Goal: Task Accomplishment & Management: Use online tool/utility

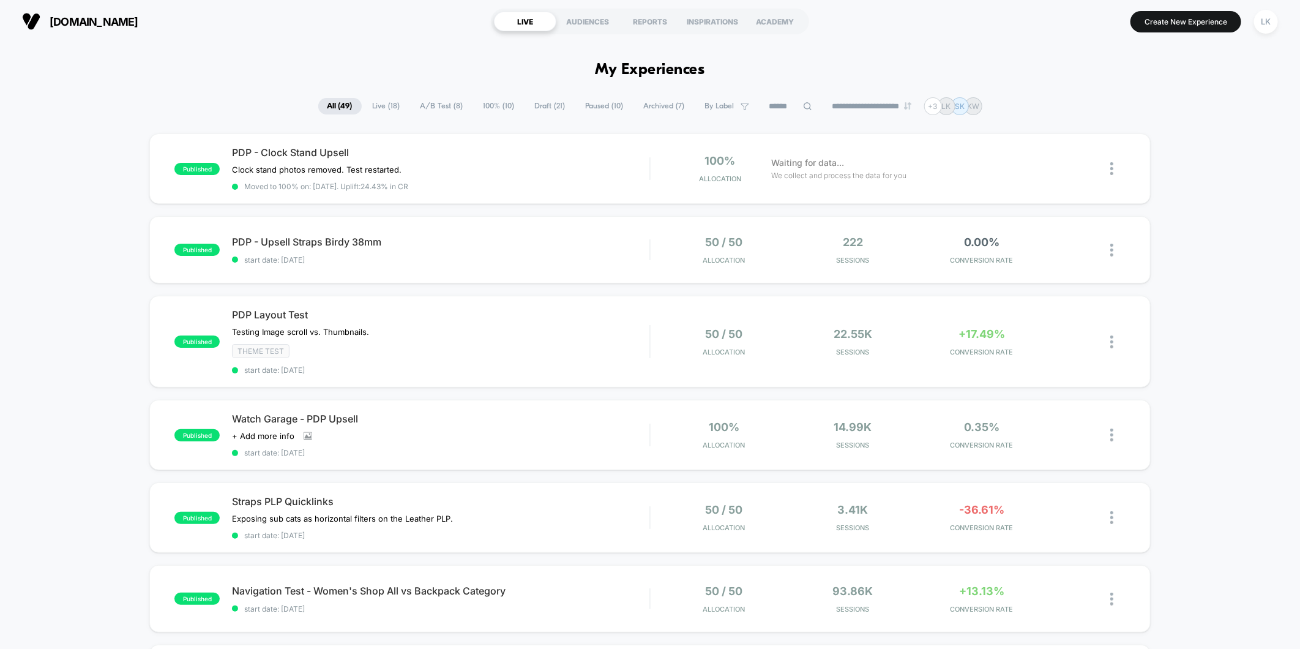
click at [427, 100] on span "A/B Test ( 8 )" at bounding box center [441, 106] width 61 height 17
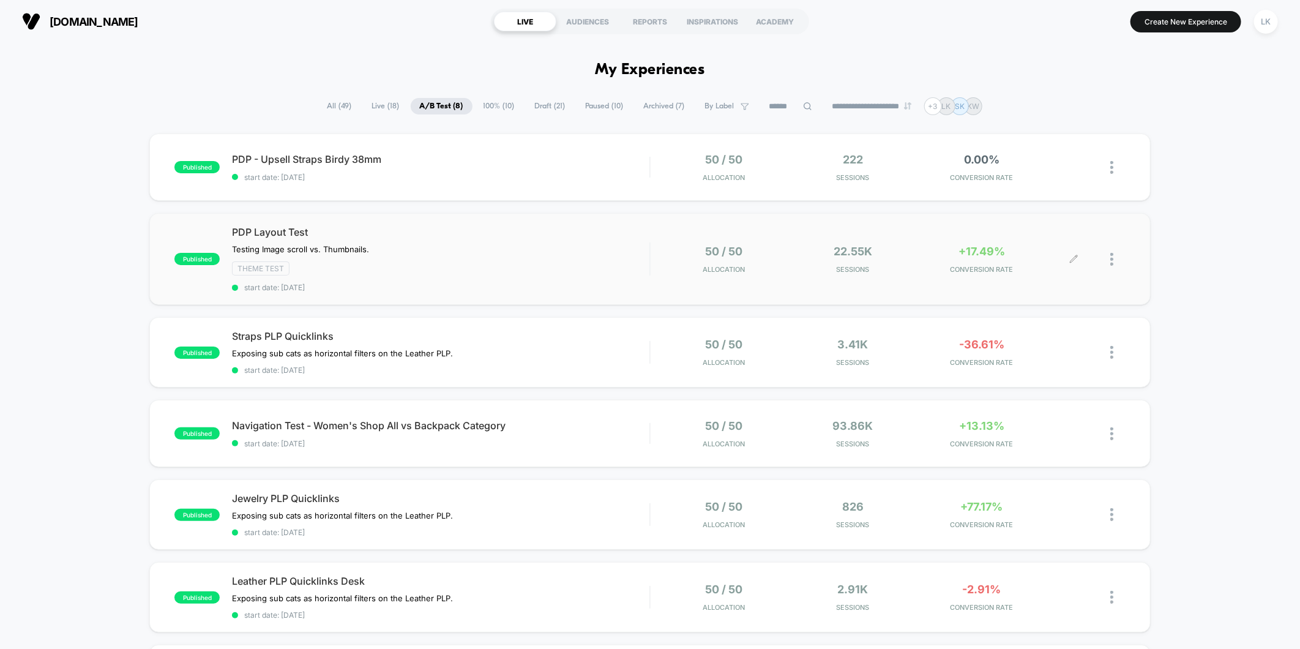
click at [1116, 261] on div at bounding box center [1117, 259] width 15 height 29
click at [1183, 273] on div "published PDP - Upsell Straps Birdy 38mm start date: [DATE] 50 / 50 Allocation …" at bounding box center [650, 492] width 1300 height 719
click at [1106, 264] on div at bounding box center [1099, 259] width 51 height 29
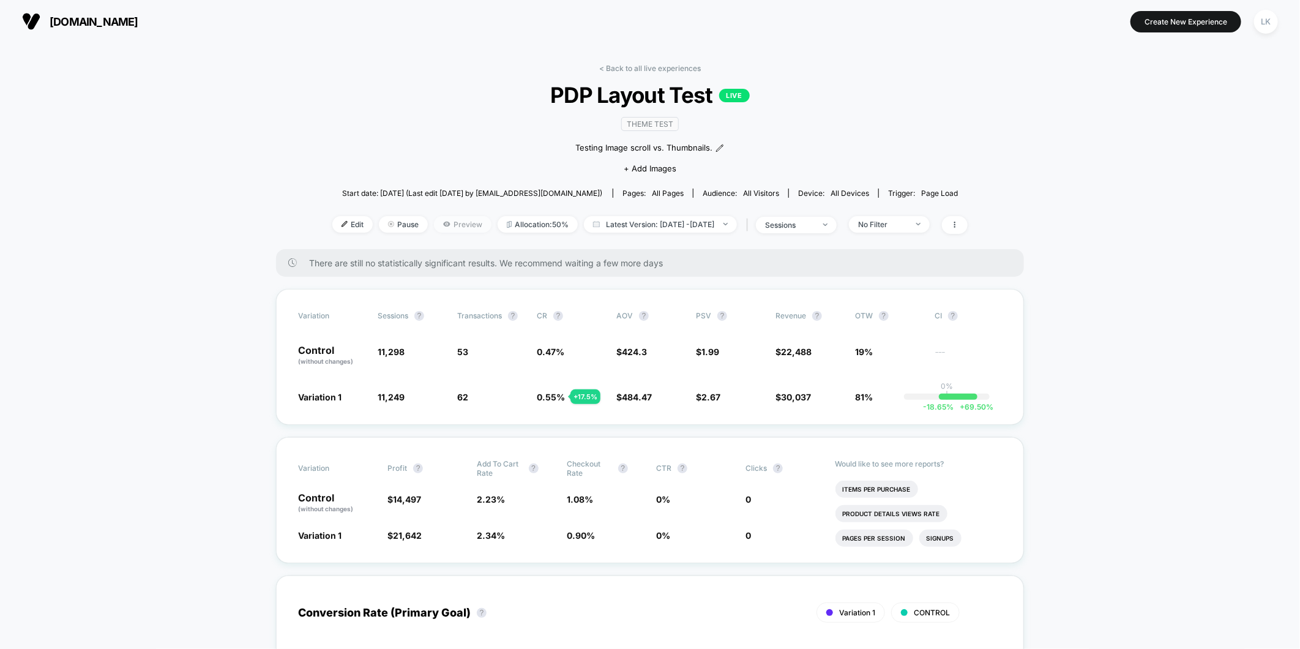
click at [447, 228] on span "Preview" at bounding box center [463, 224] width 58 height 17
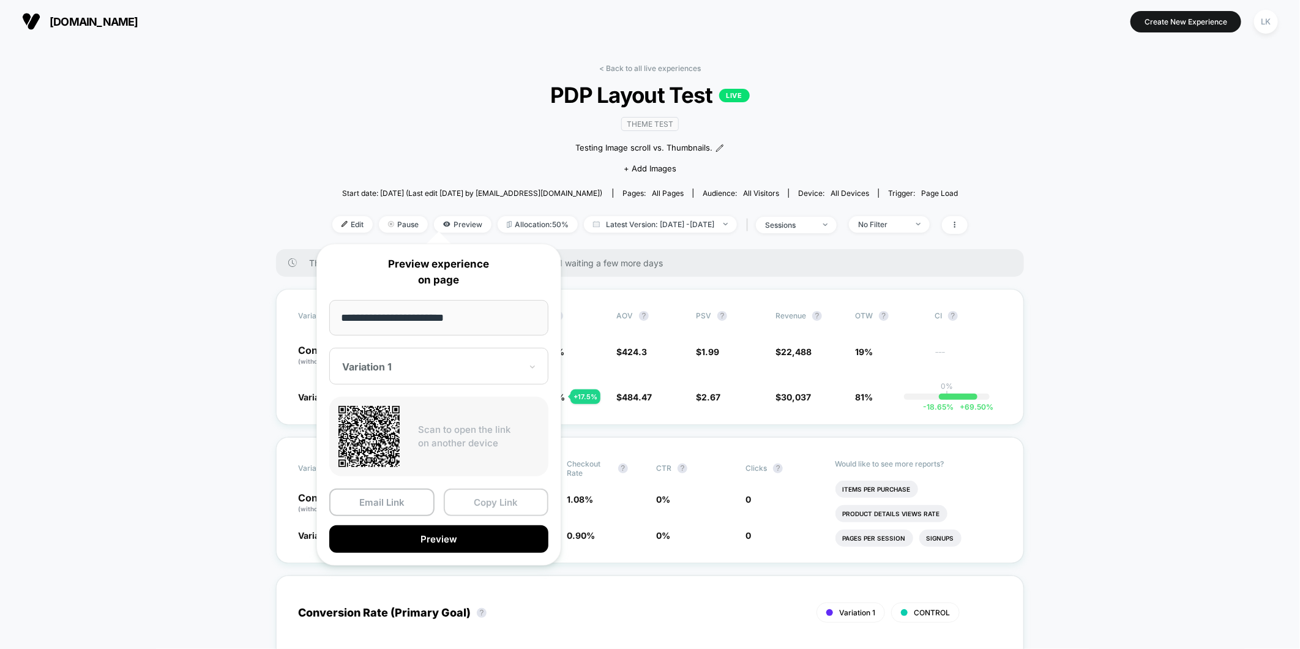
click at [488, 503] on button "Copy Link" at bounding box center [496, 502] width 105 height 28
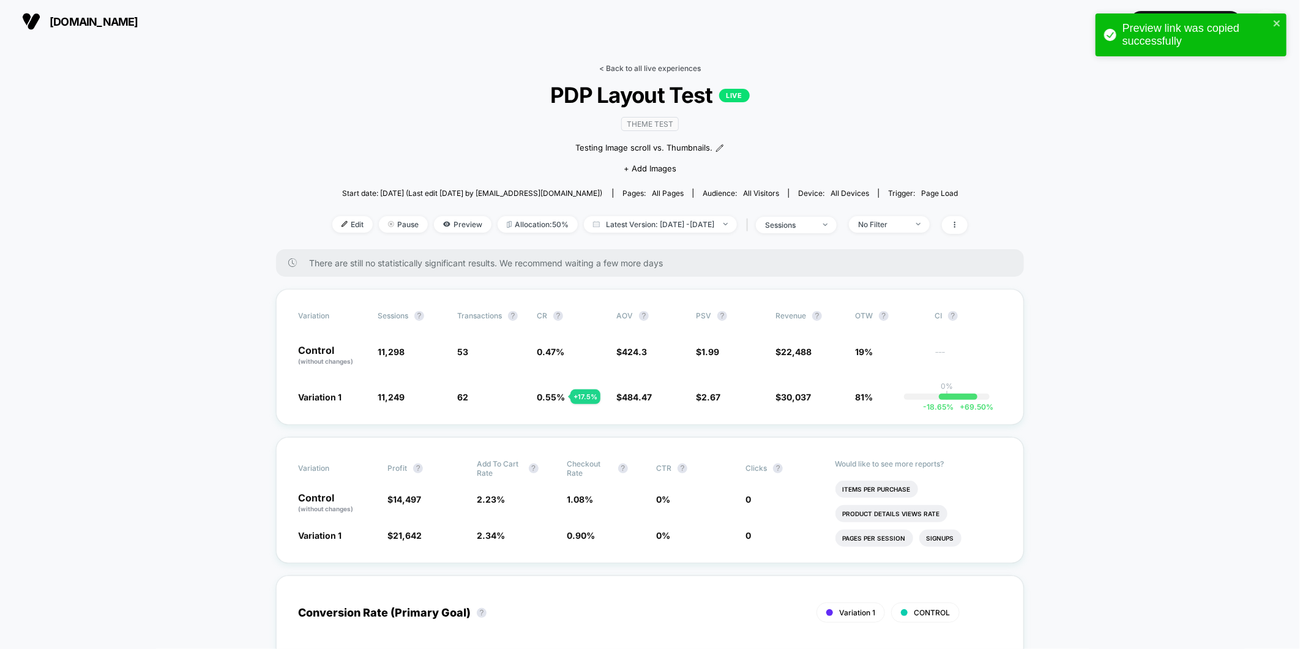
click at [646, 68] on link "< Back to all live experiences" at bounding box center [650, 68] width 102 height 9
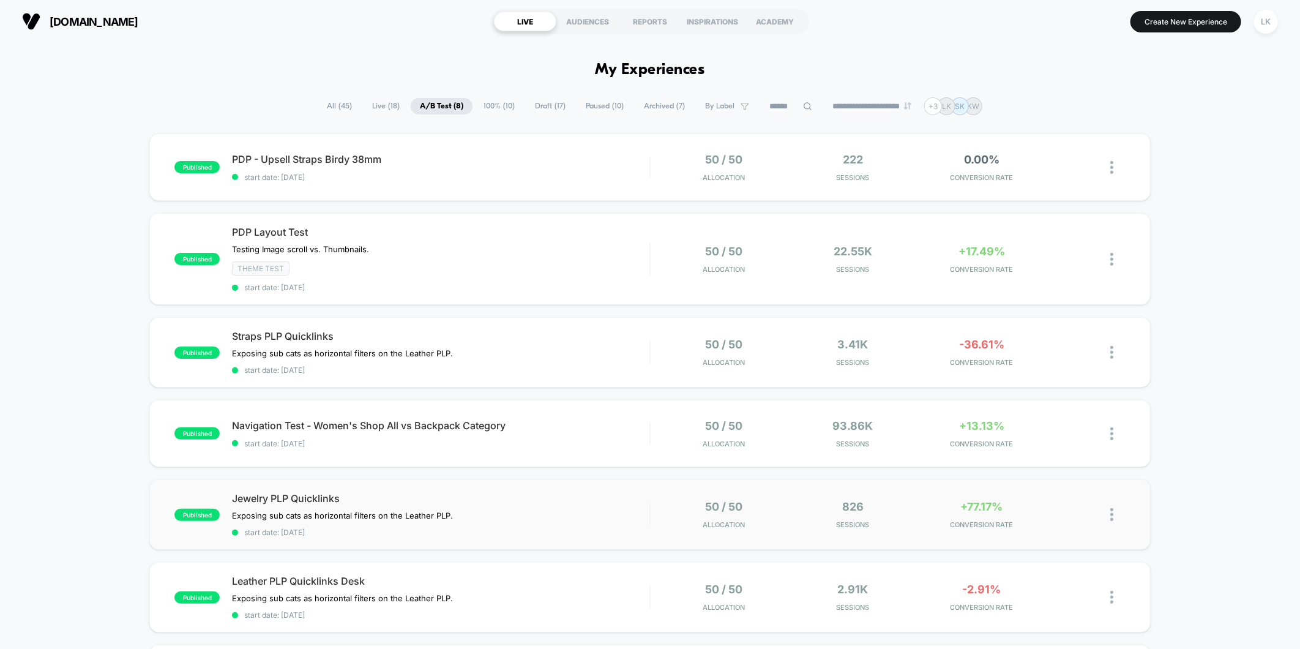
click at [1112, 510] on img at bounding box center [1111, 514] width 3 height 13
click at [1203, 486] on div "published PDP - Upsell Straps Birdy 38mm start date: [DATE] 50 / 50 Allocation …" at bounding box center [650, 492] width 1300 height 719
click at [1118, 432] on div at bounding box center [1117, 433] width 15 height 29
click at [1043, 452] on div "Preview Link" at bounding box center [1049, 446] width 110 height 28
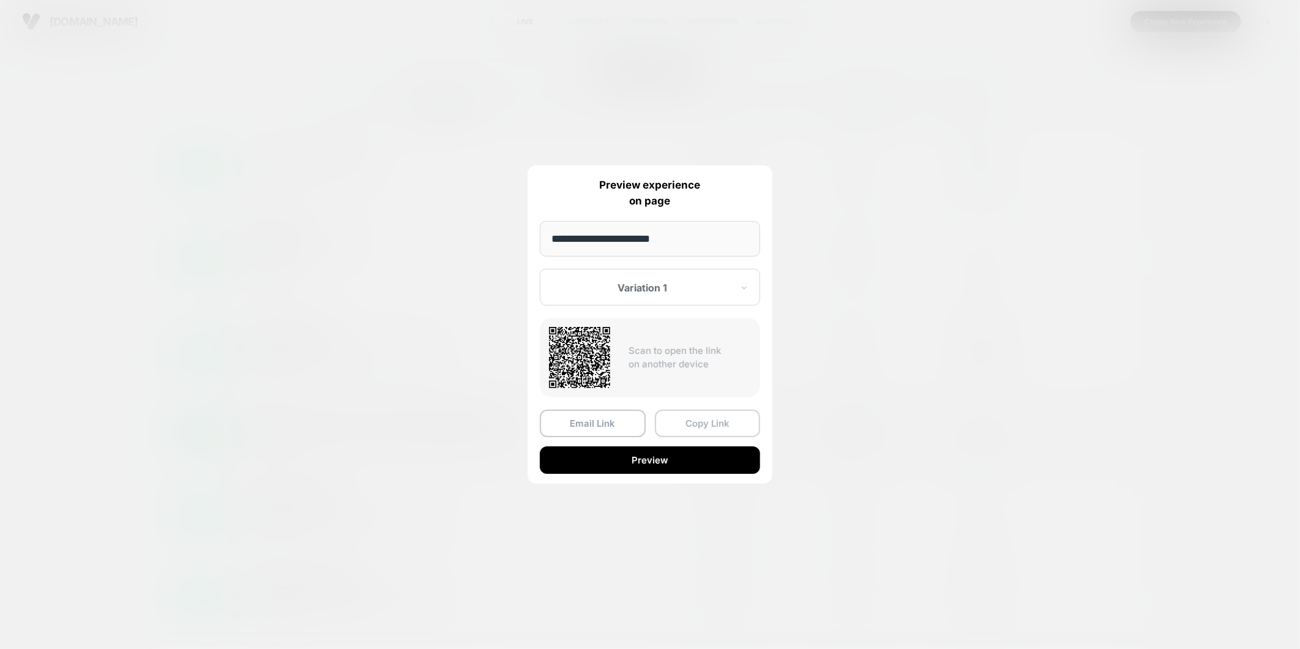
click at [676, 427] on button "Copy Link" at bounding box center [708, 423] width 106 height 28
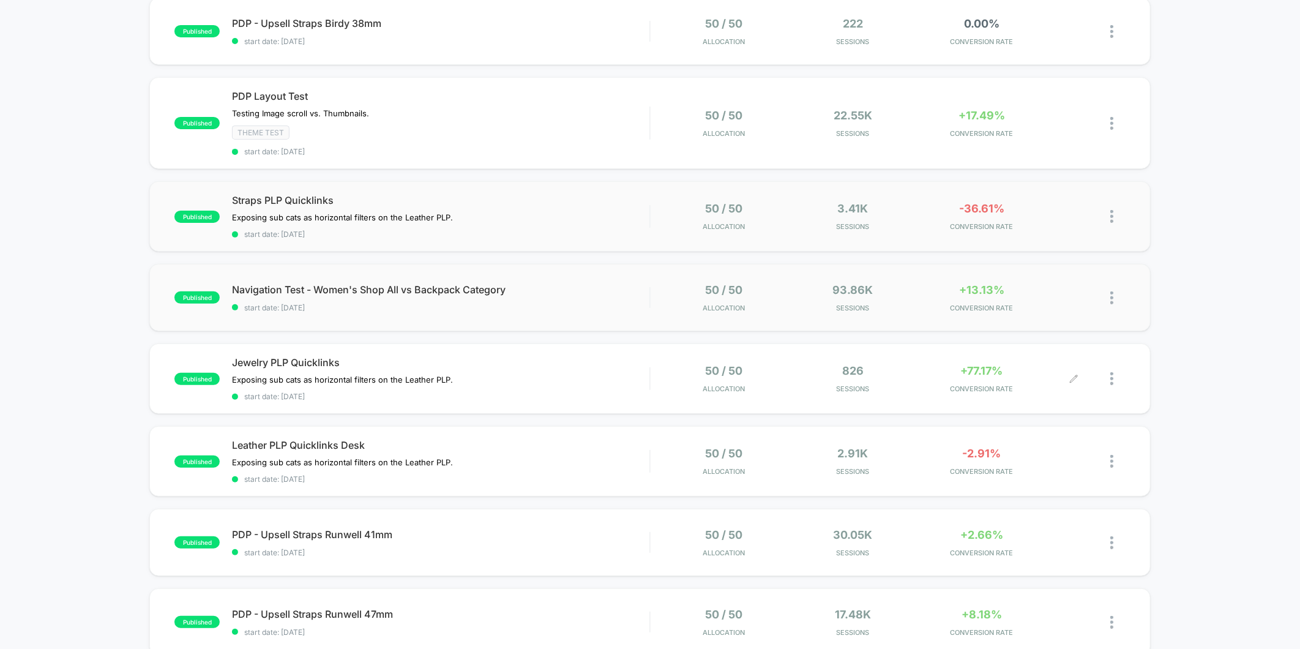
scroll to position [68, 0]
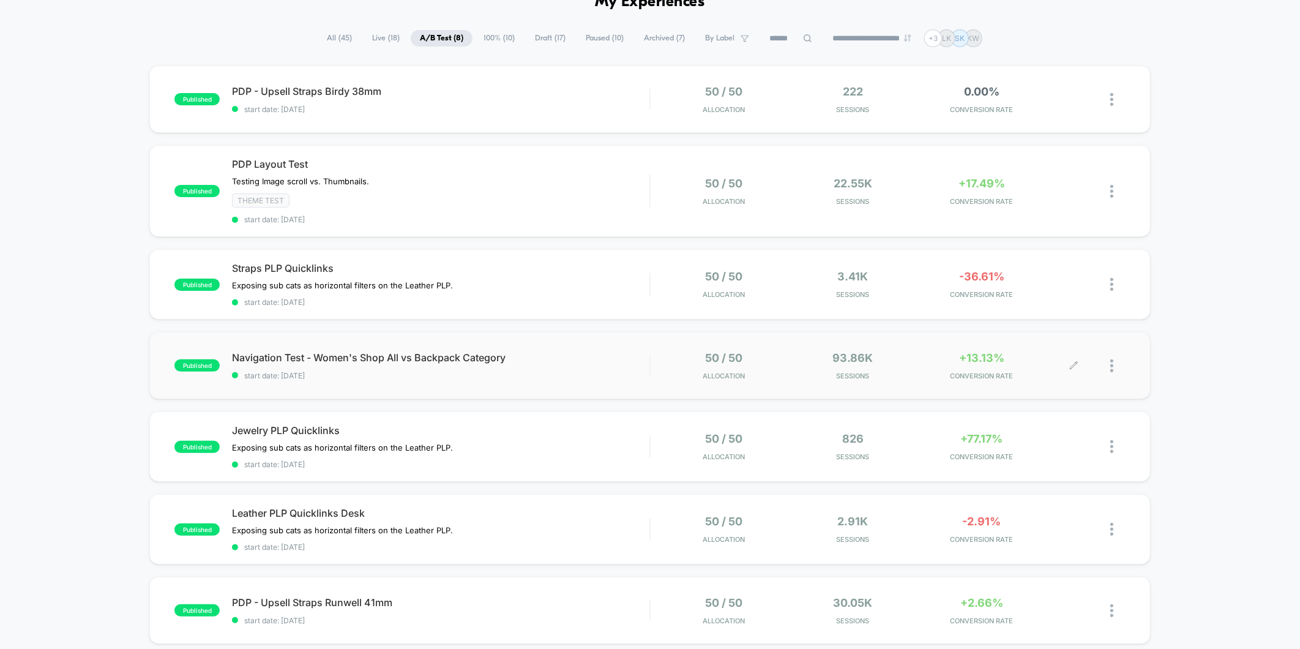
click at [1032, 352] on div "+13.13% CONVERSION RATE" at bounding box center [981, 365] width 123 height 29
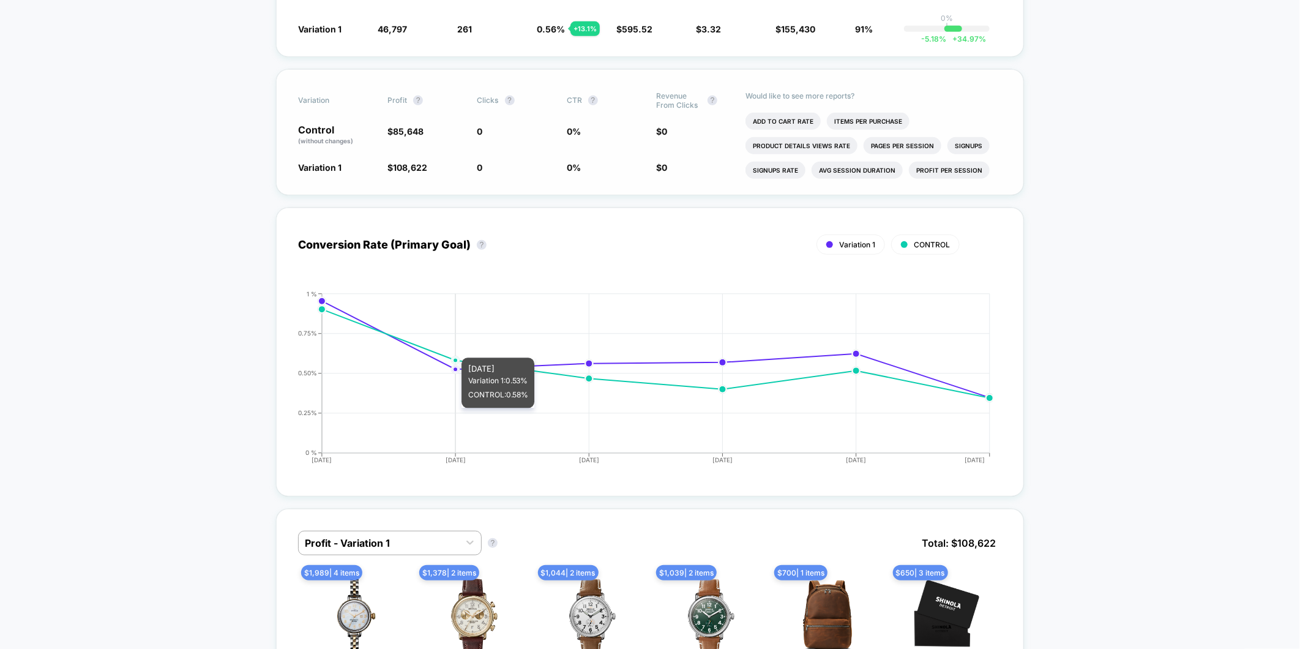
scroll to position [68, 0]
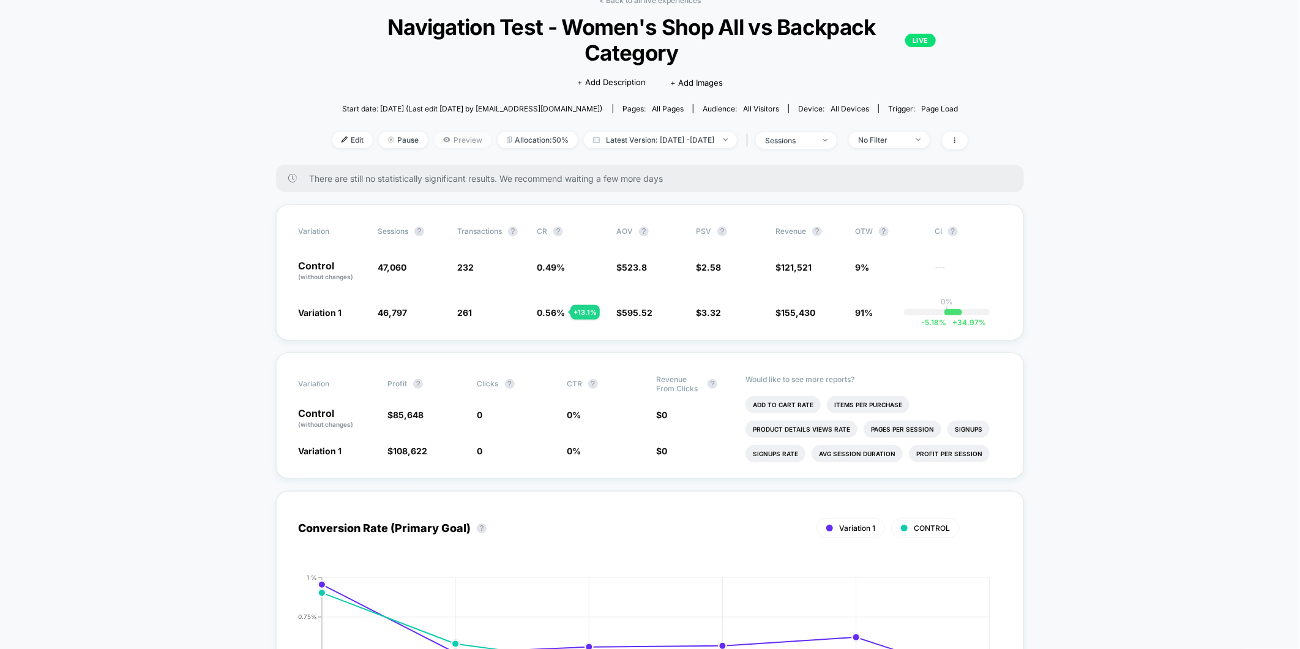
click at [434, 137] on span "Preview" at bounding box center [463, 140] width 58 height 17
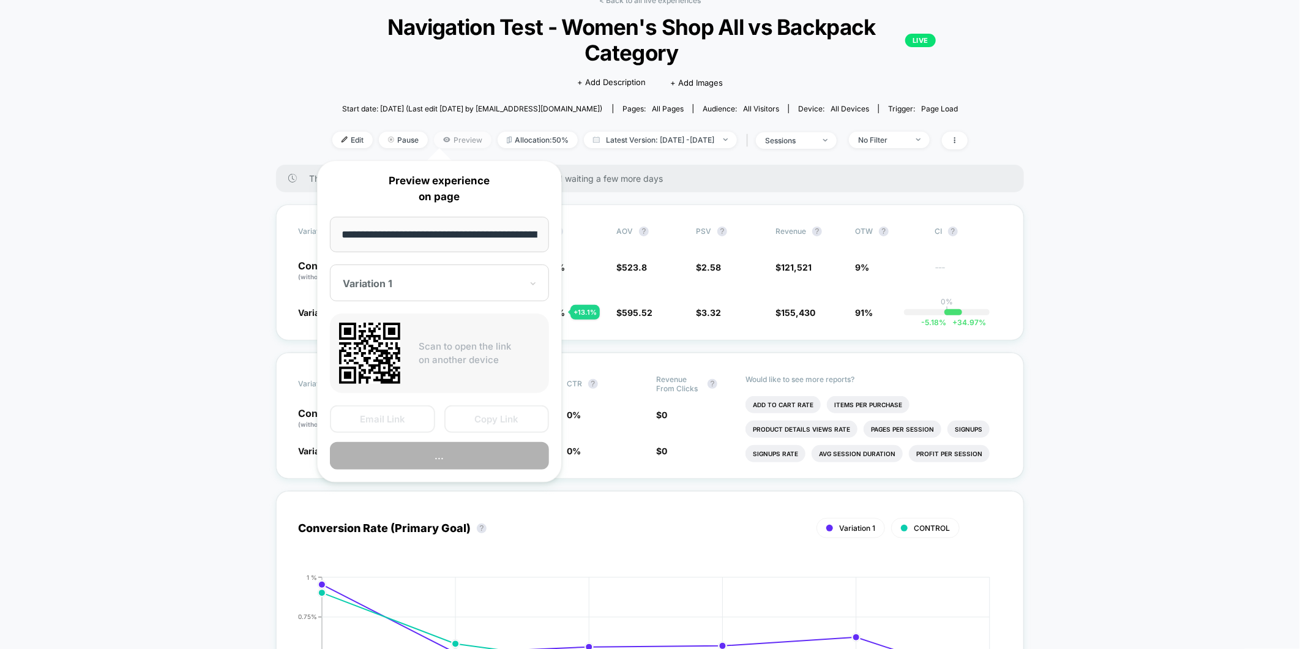
scroll to position [0, 1467]
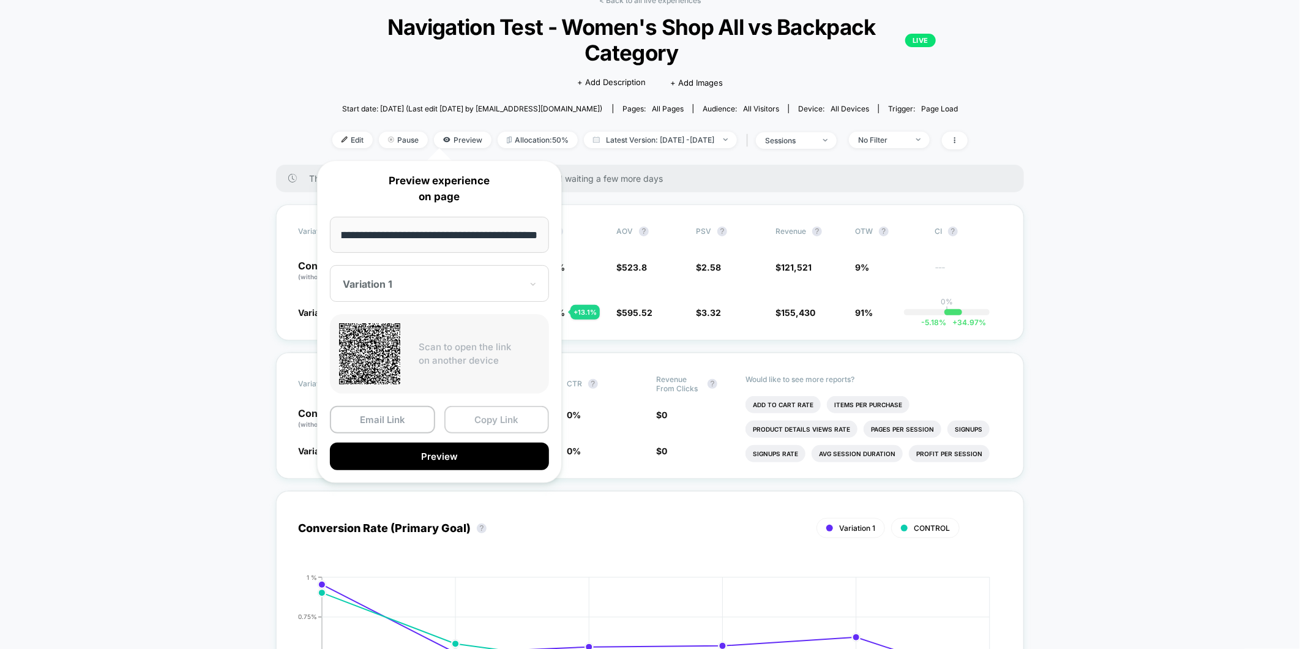
click at [482, 414] on button "Copy Link" at bounding box center [496, 420] width 105 height 28
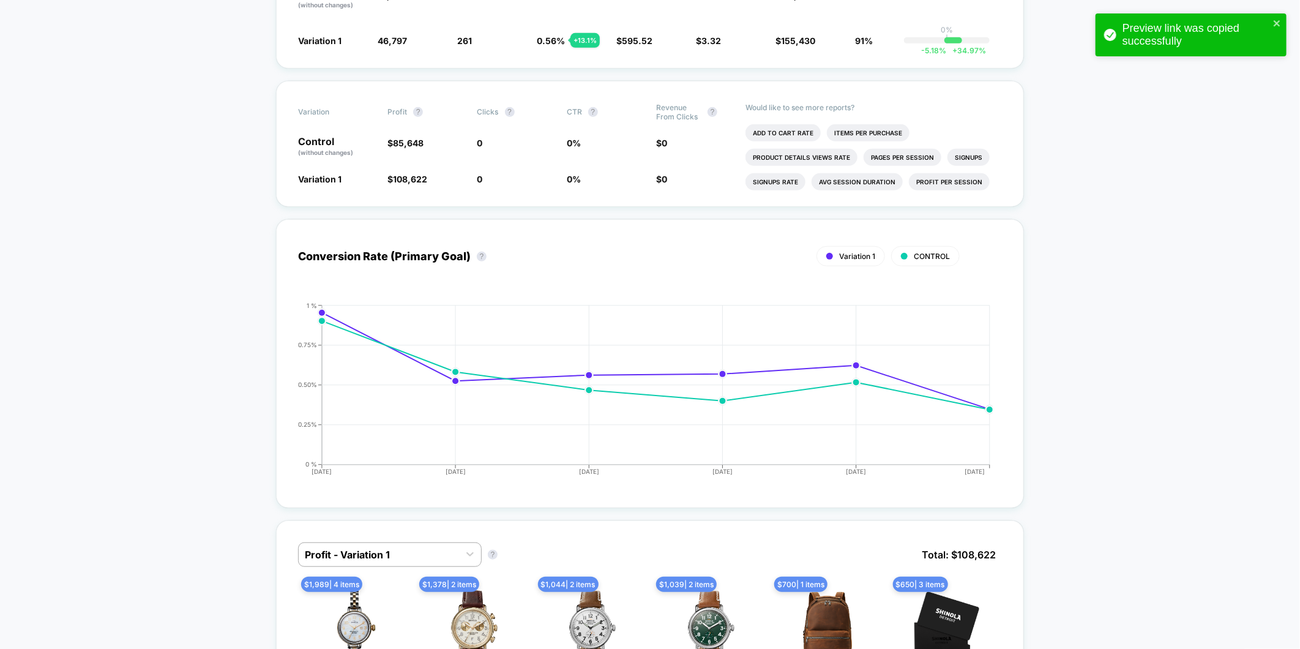
scroll to position [68, 0]
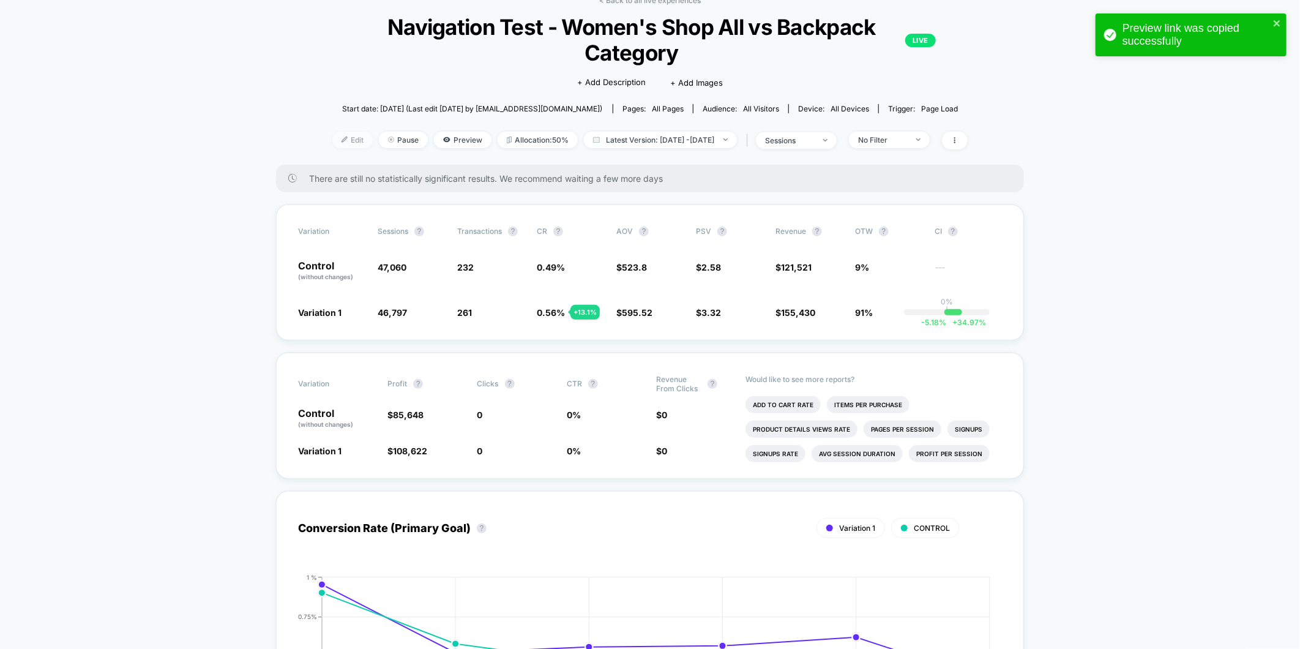
click at [332, 139] on span "Edit" at bounding box center [352, 140] width 40 height 17
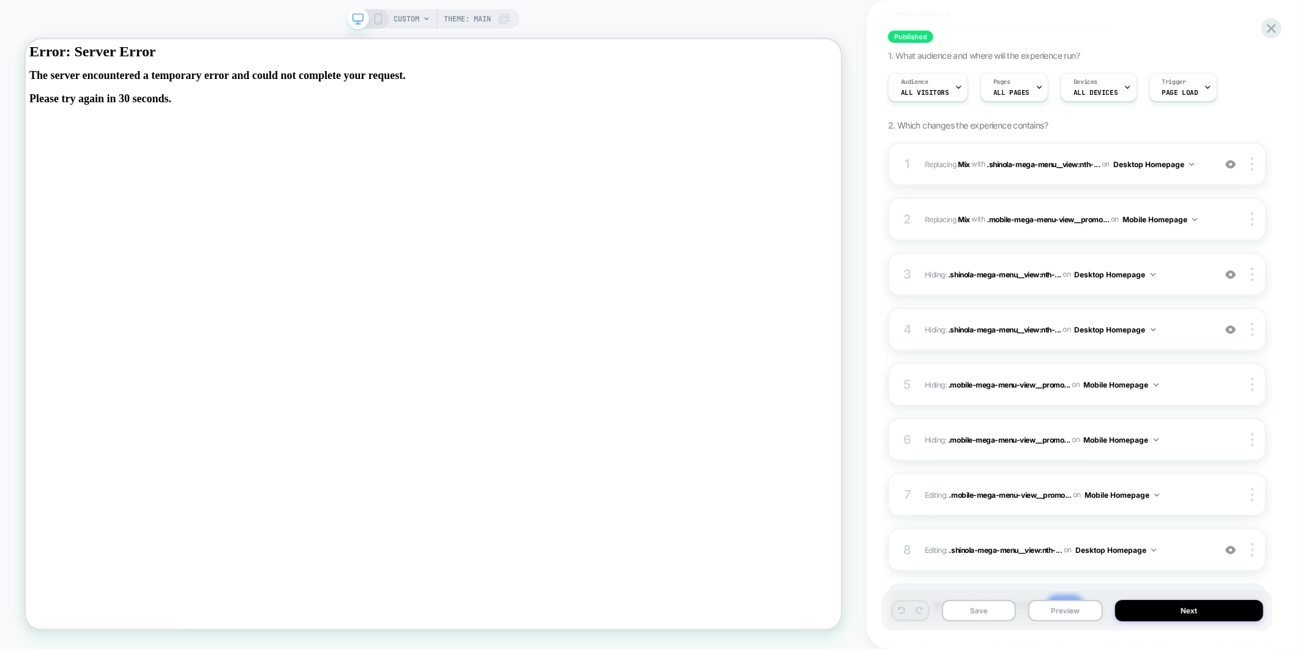
scroll to position [157, 0]
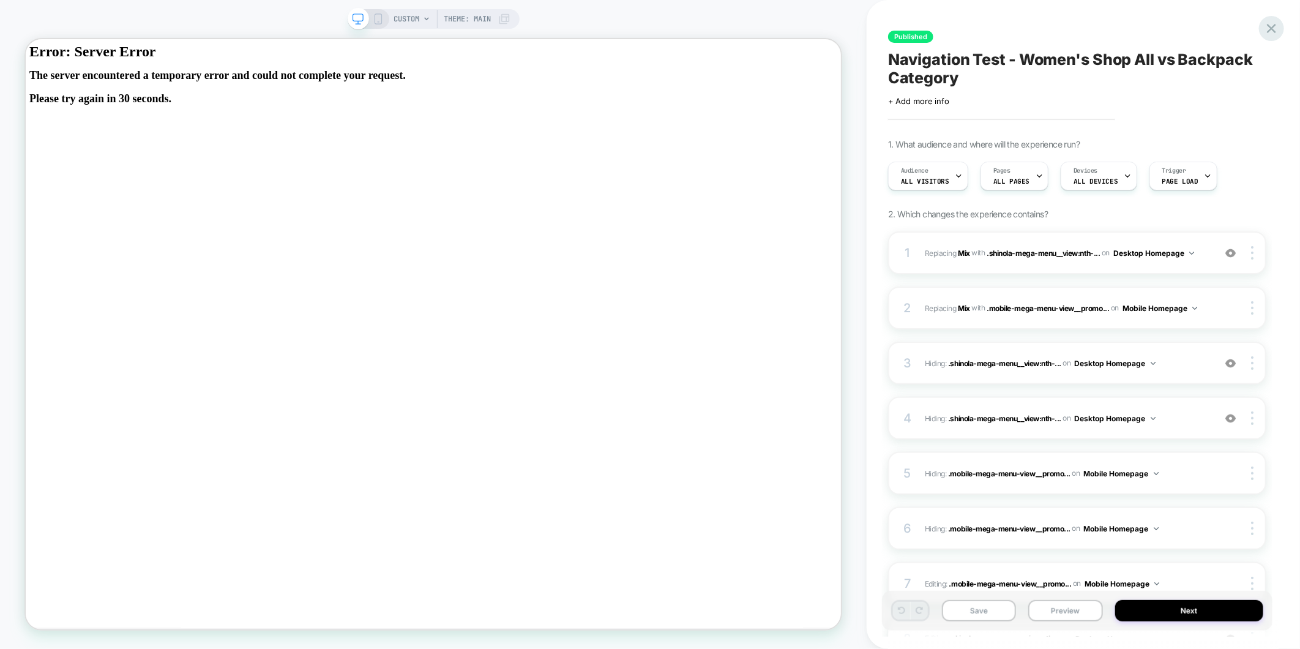
click at [1275, 21] on icon at bounding box center [1271, 28] width 17 height 17
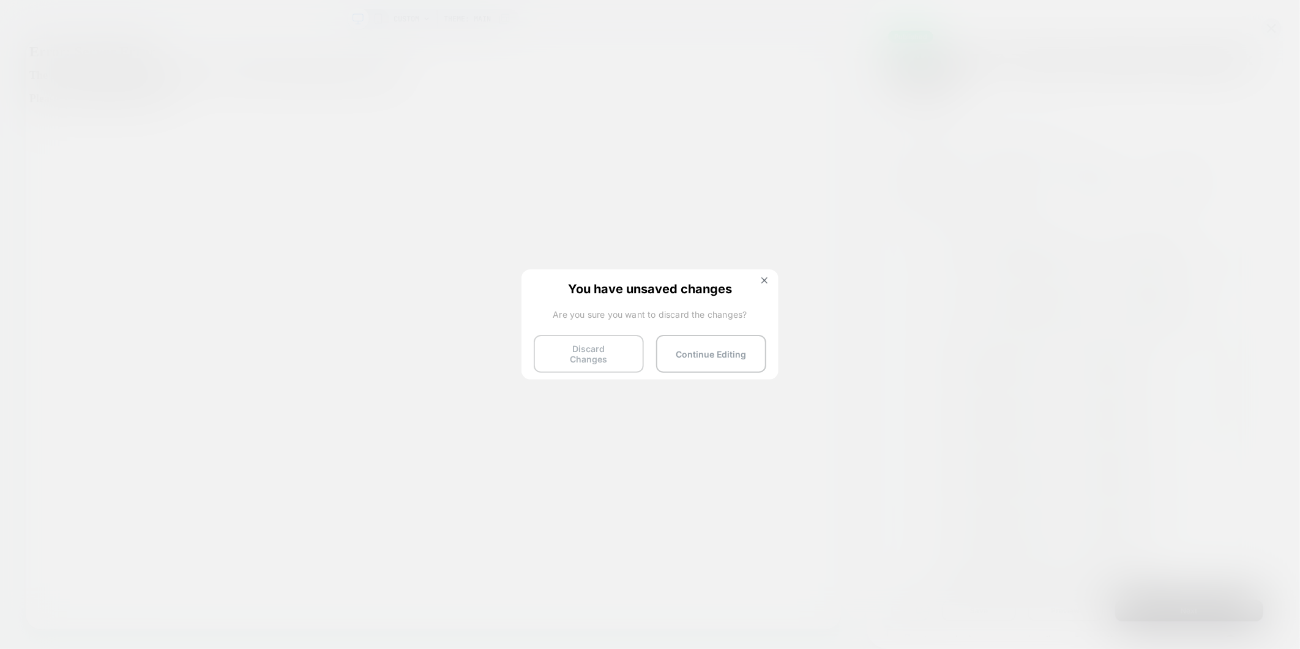
click at [571, 347] on button "Discard Changes" at bounding box center [589, 354] width 110 height 38
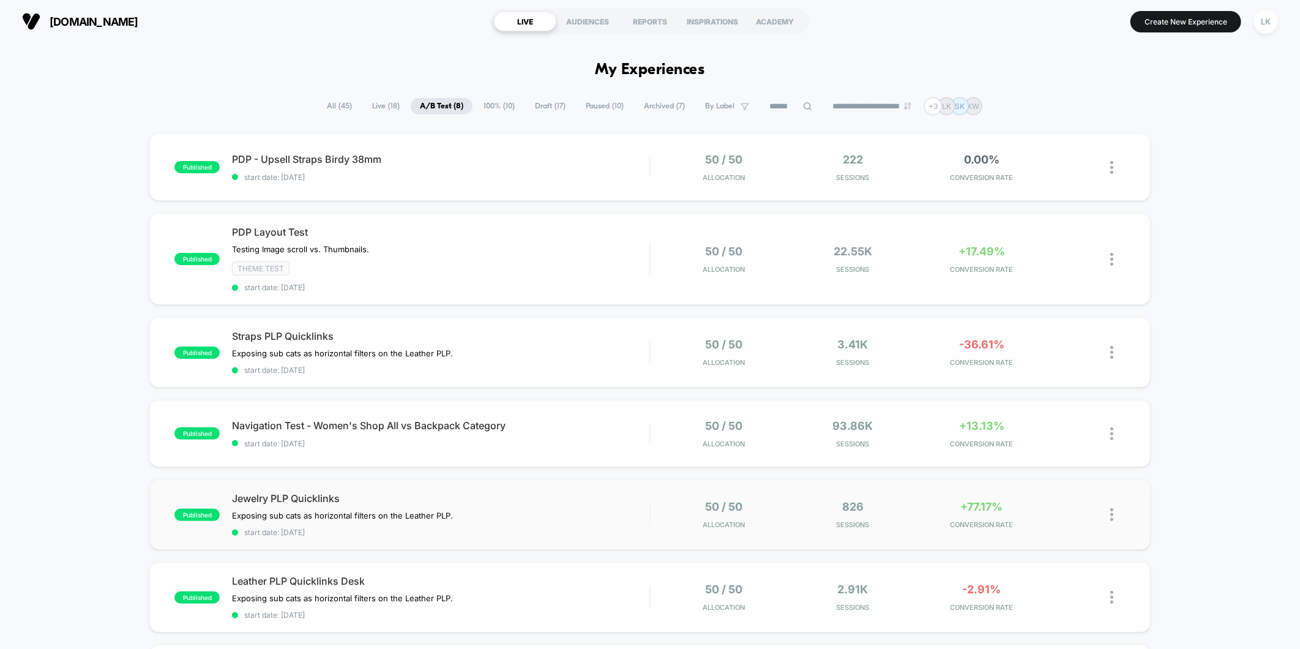
click at [773, 512] on div "50 / 50 Allocation" at bounding box center [724, 514] width 123 height 29
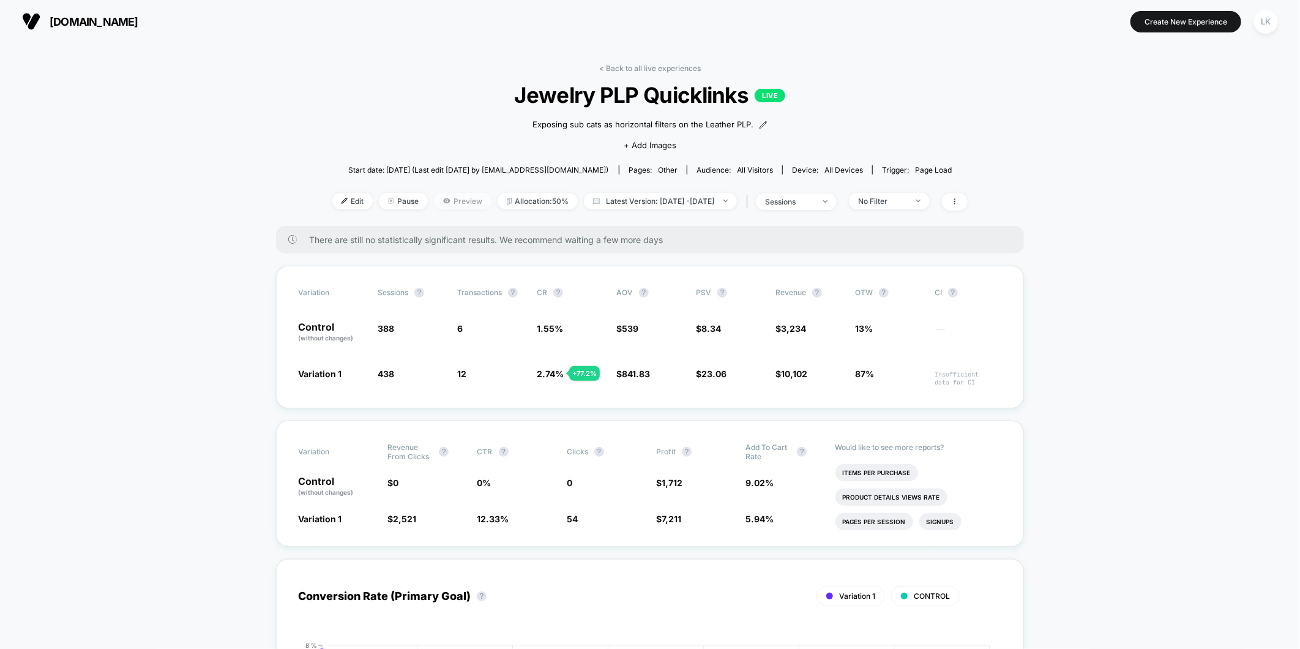
click at [434, 197] on span "Preview" at bounding box center [463, 201] width 58 height 17
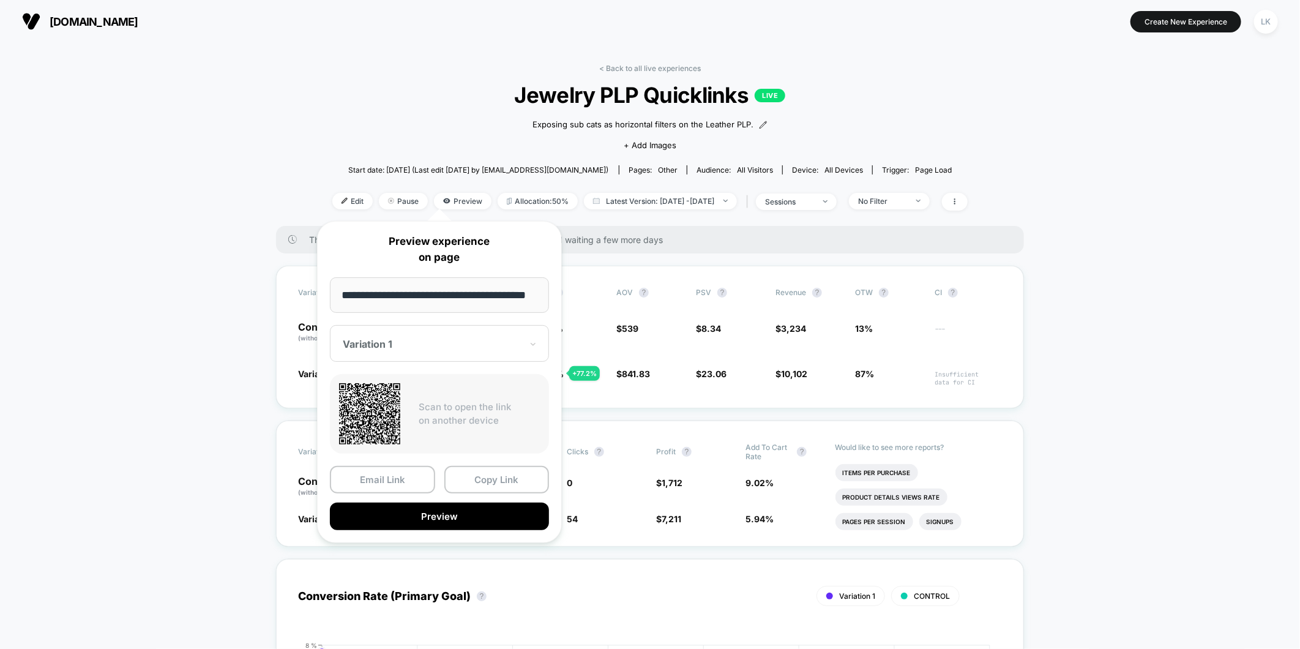
scroll to position [0, 14]
click at [483, 478] on button "Copy Link" at bounding box center [496, 480] width 105 height 28
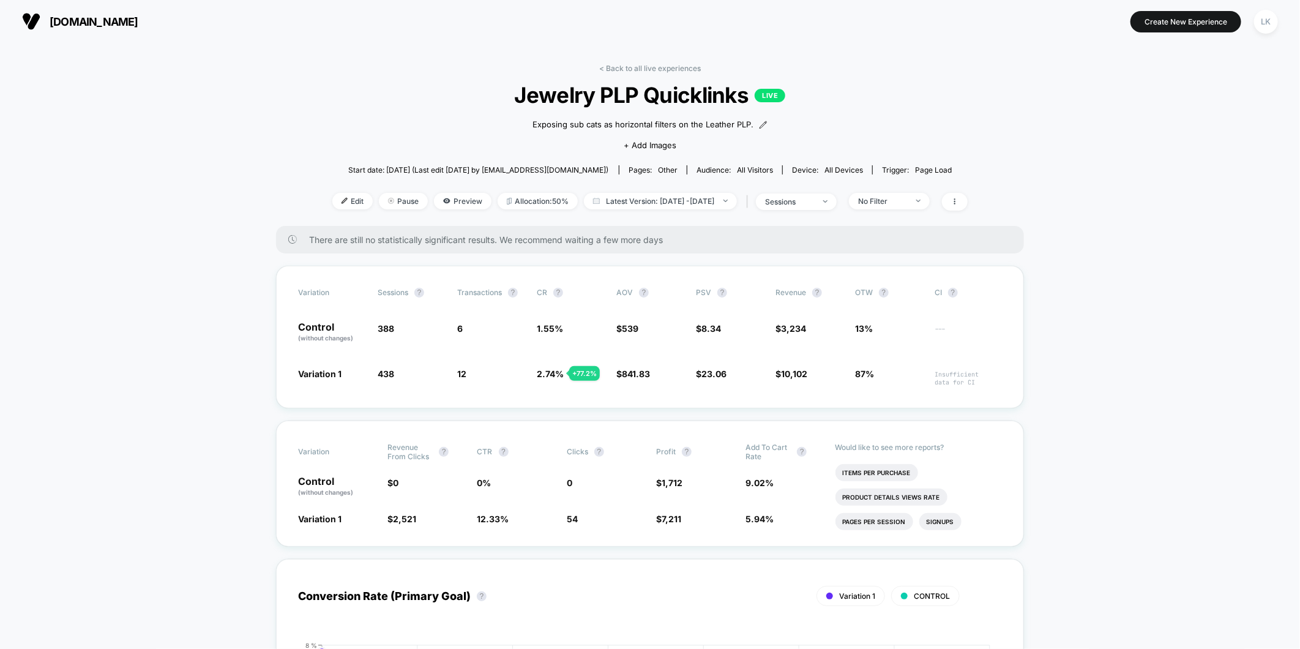
click at [673, 69] on link "< Back to all live experiences" at bounding box center [650, 68] width 102 height 9
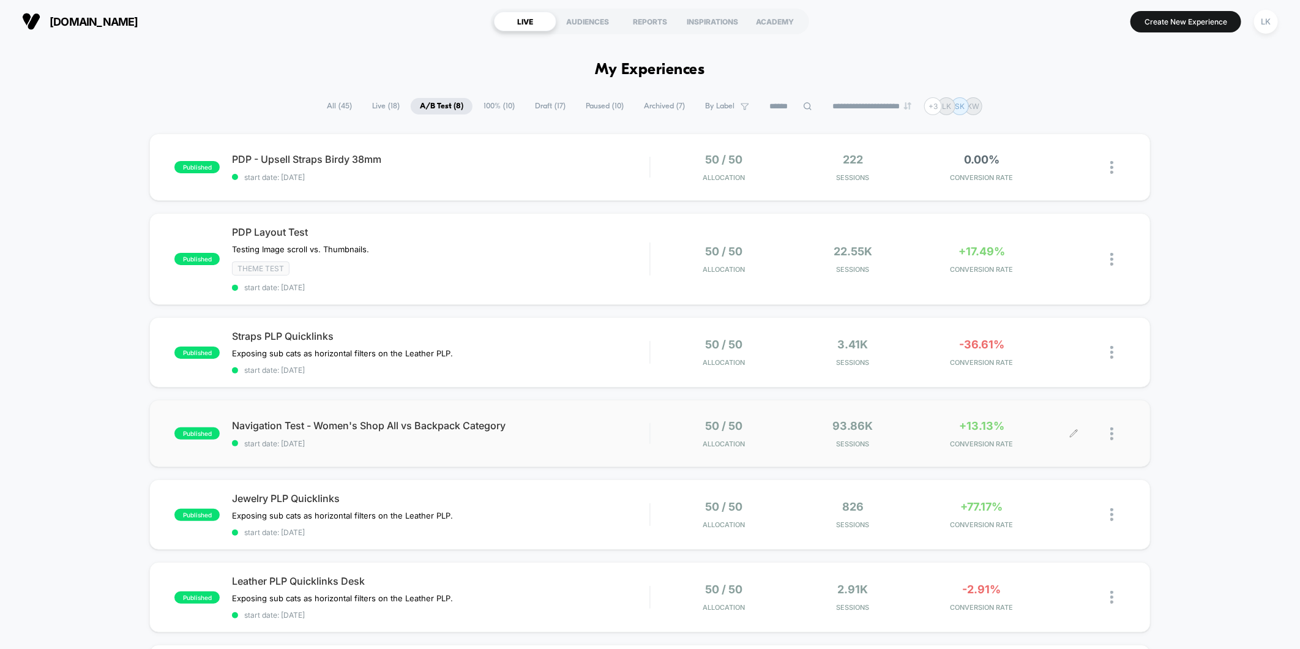
click at [1105, 433] on div at bounding box center [1099, 433] width 51 height 29
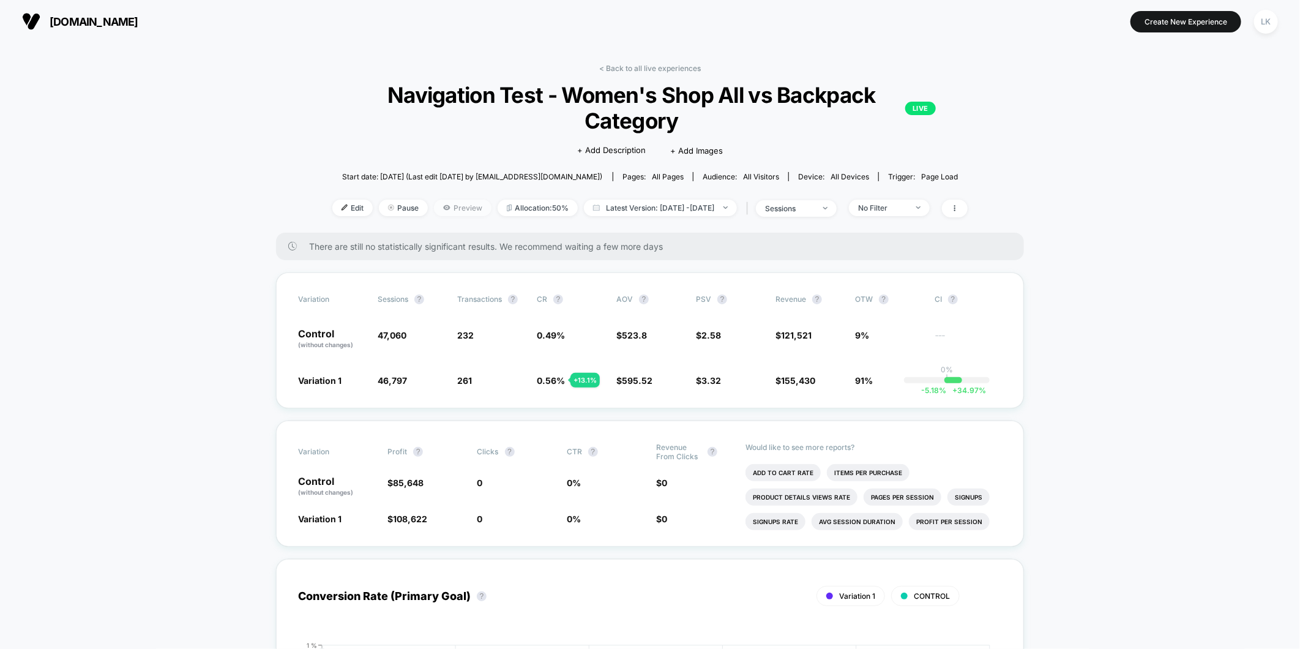
click at [434, 211] on span "Preview" at bounding box center [463, 207] width 58 height 17
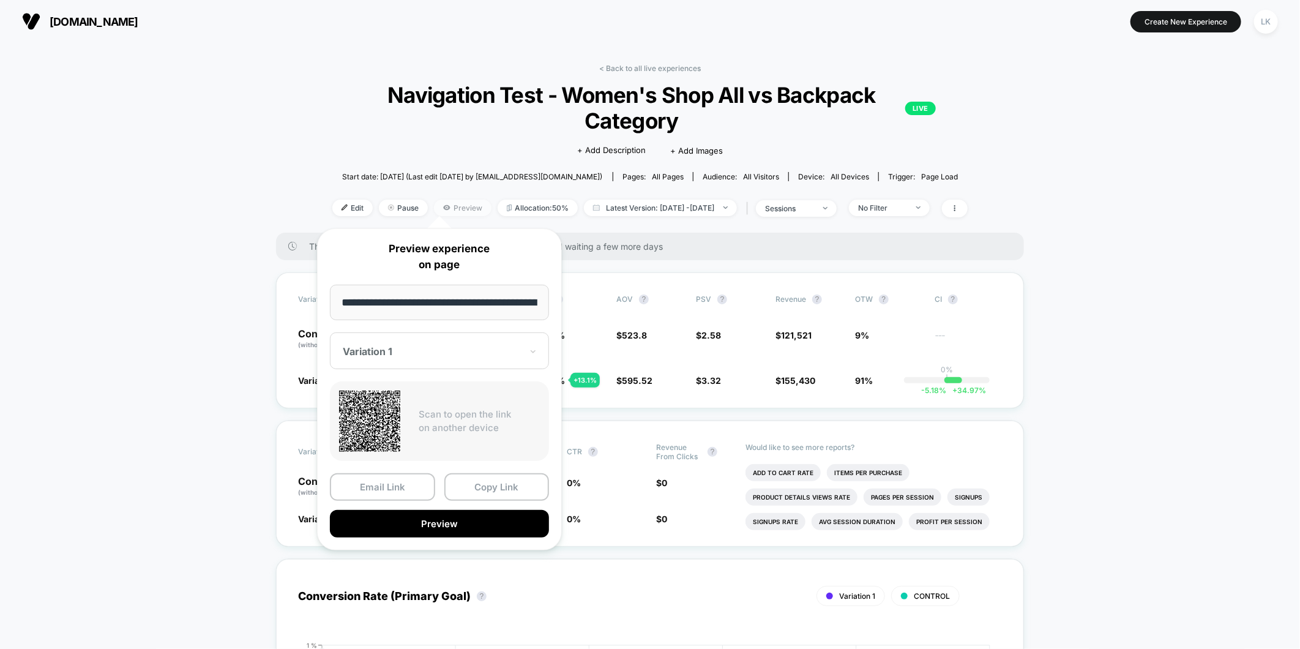
scroll to position [0, 1467]
click at [490, 488] on button "Copy Link" at bounding box center [496, 488] width 105 height 28
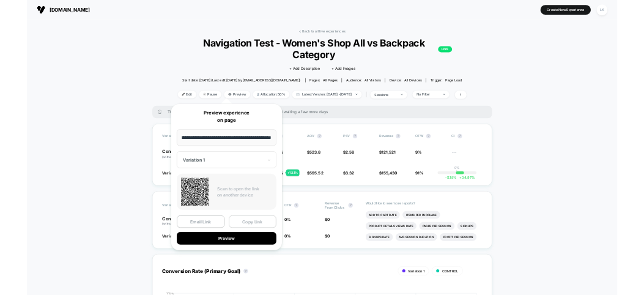
scroll to position [0, 0]
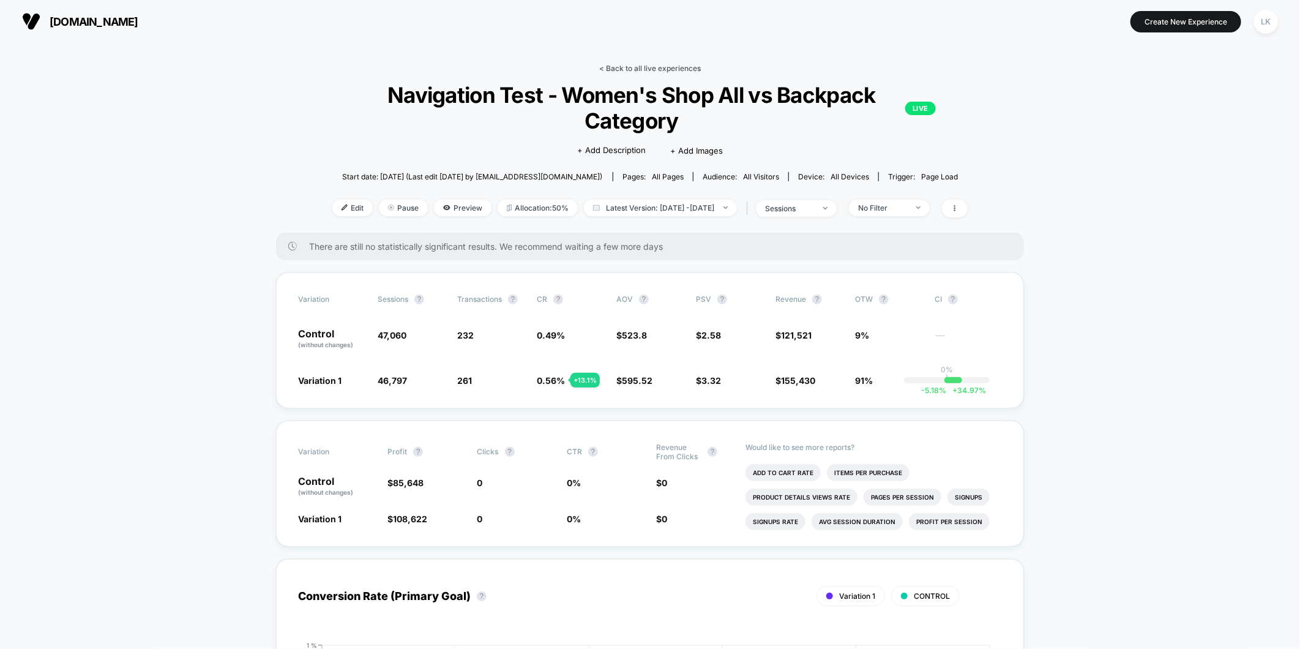
click at [692, 72] on link "< Back to all live experiences" at bounding box center [650, 68] width 102 height 9
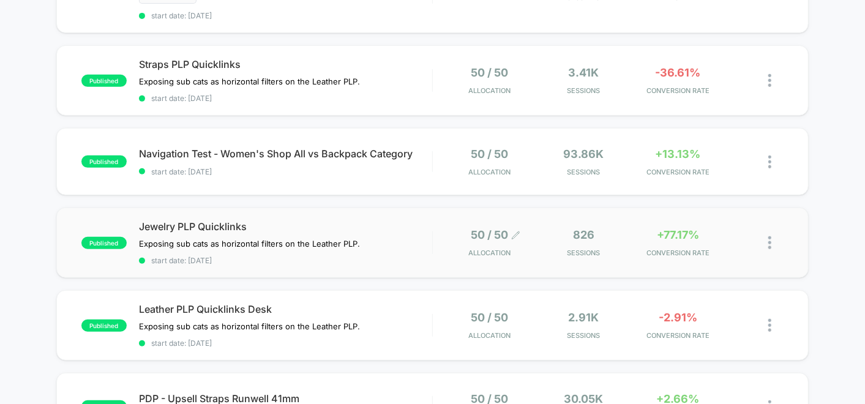
scroll to position [204, 0]
